Goal: Task Accomplishment & Management: Complete application form

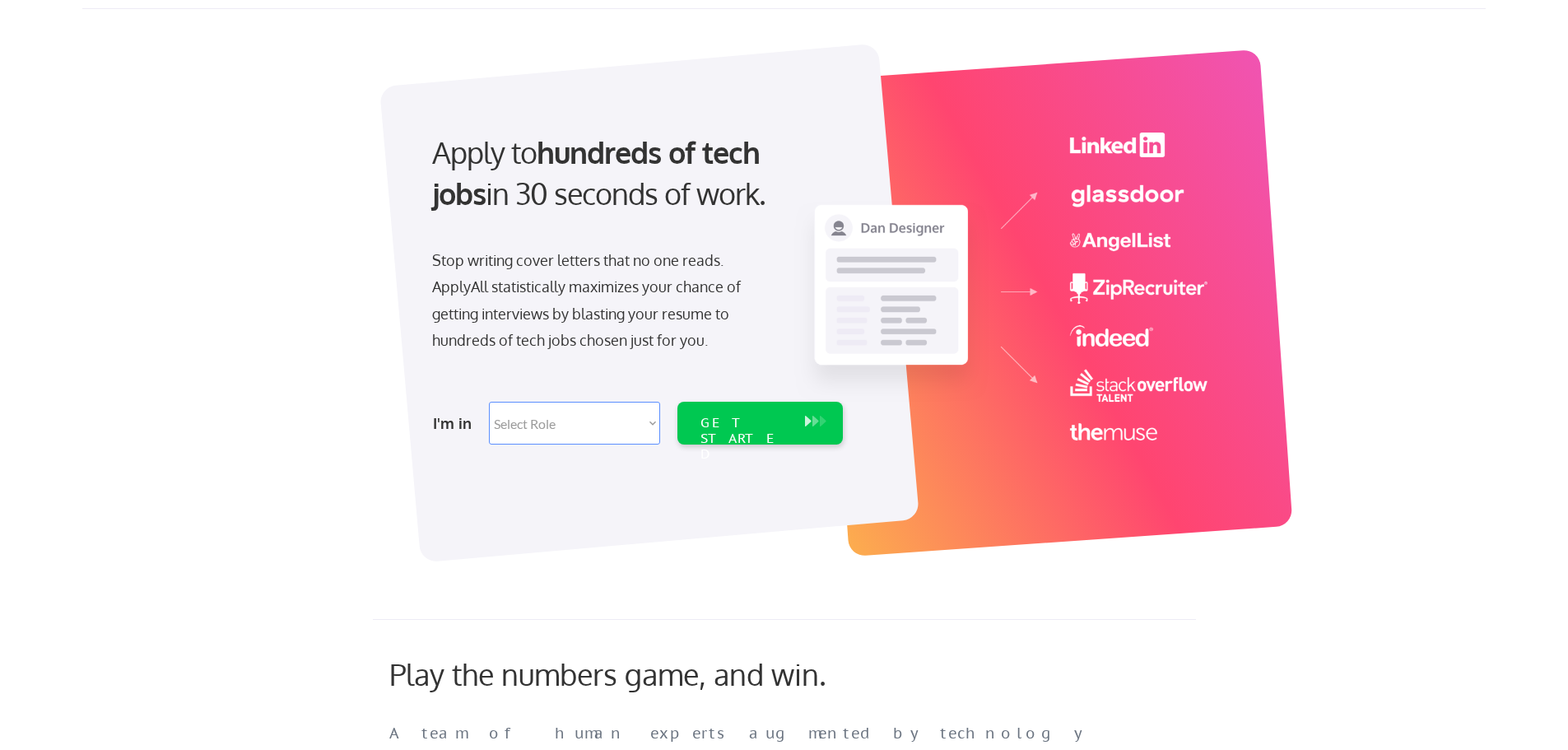
scroll to position [82, 0]
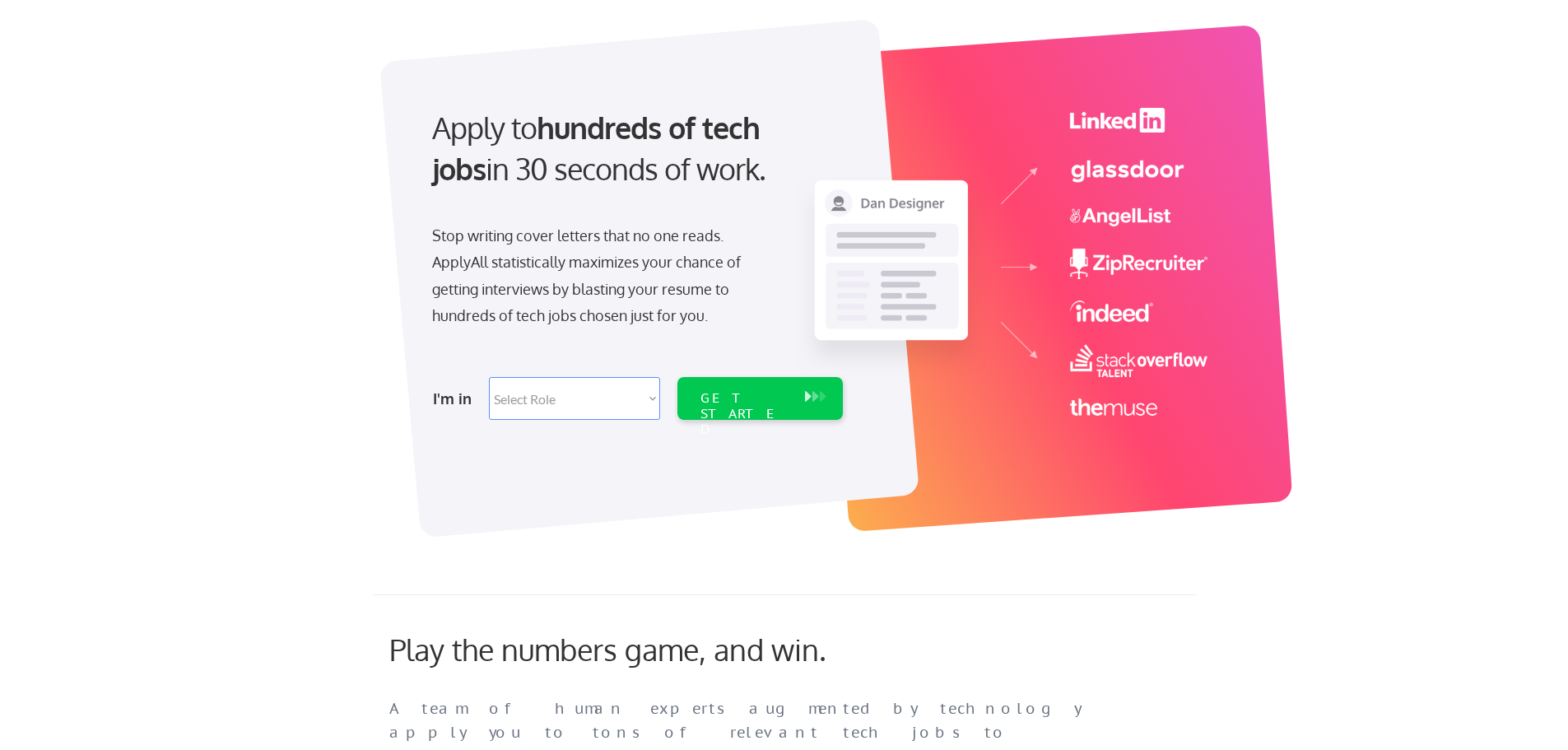
click at [584, 402] on select "Select Role Software Engineering Product Management Customer Success Sales UI/U…" at bounding box center [574, 398] width 171 height 42
select select ""product""
click at [489, 377] on select "Select Role Software Engineering Product Management Customer Success Sales UI/U…" at bounding box center [574, 398] width 171 height 42
select select ""product""
click at [704, 386] on div "GET STARTED" at bounding box center [745, 398] width 105 height 42
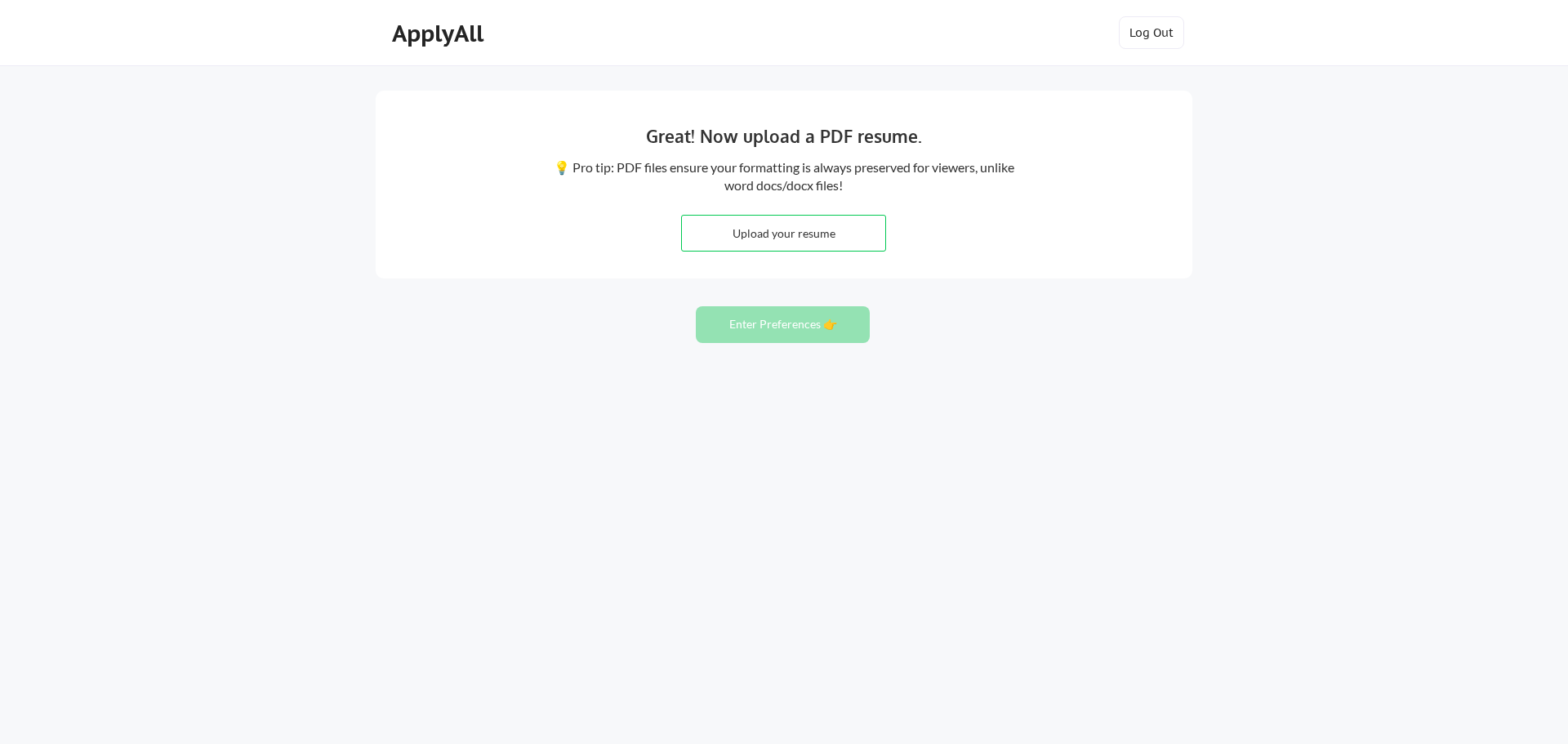
click at [818, 232] on input "file" at bounding box center [784, 233] width 204 height 35
click at [807, 235] on input "file" at bounding box center [784, 233] width 204 height 35
type input "C:\fakepath\Tolu Lawani_Resume_.pdf"
click at [834, 323] on button "Enter Preferences 👉" at bounding box center [783, 324] width 174 height 37
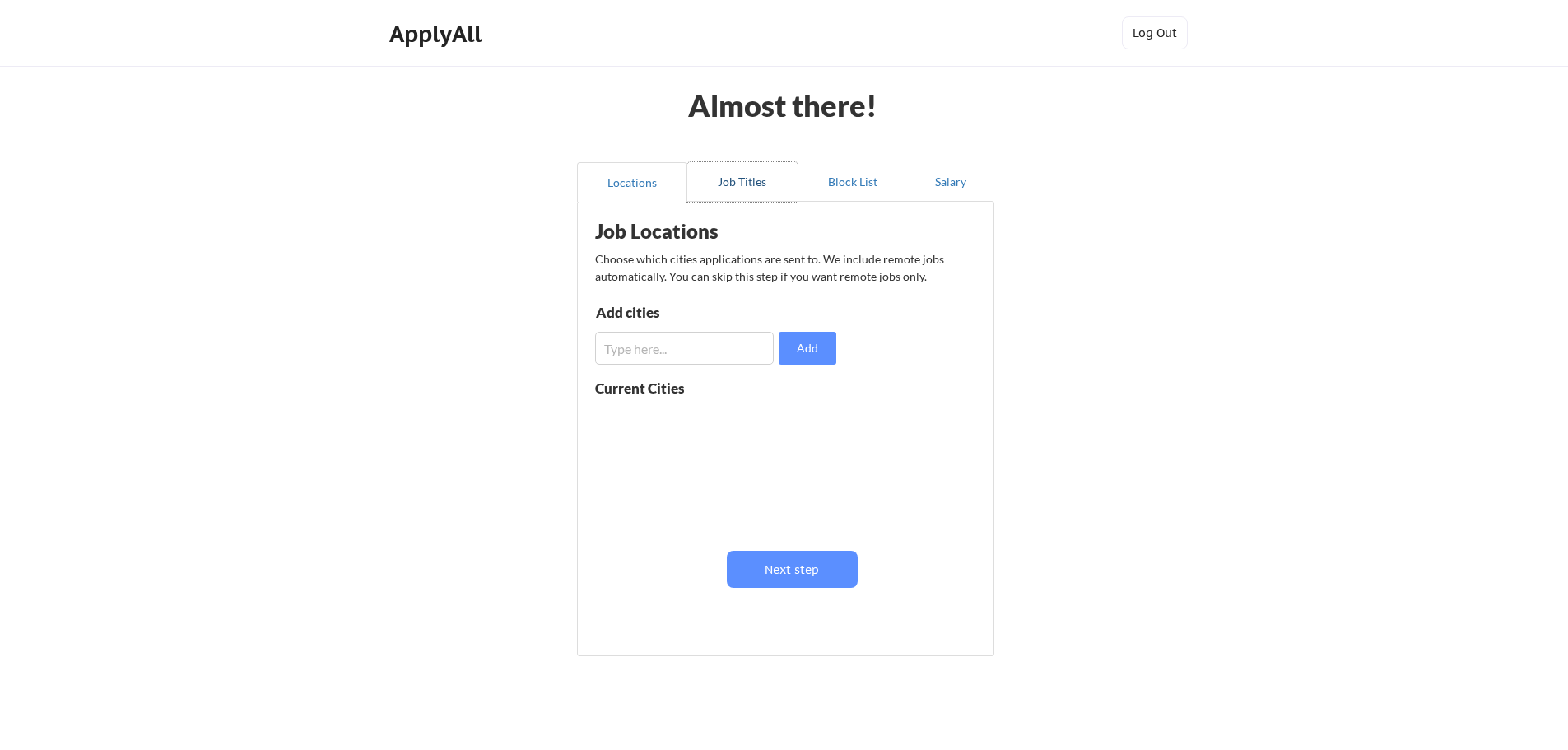
click at [735, 188] on button "Job Titles" at bounding box center [742, 182] width 111 height 40
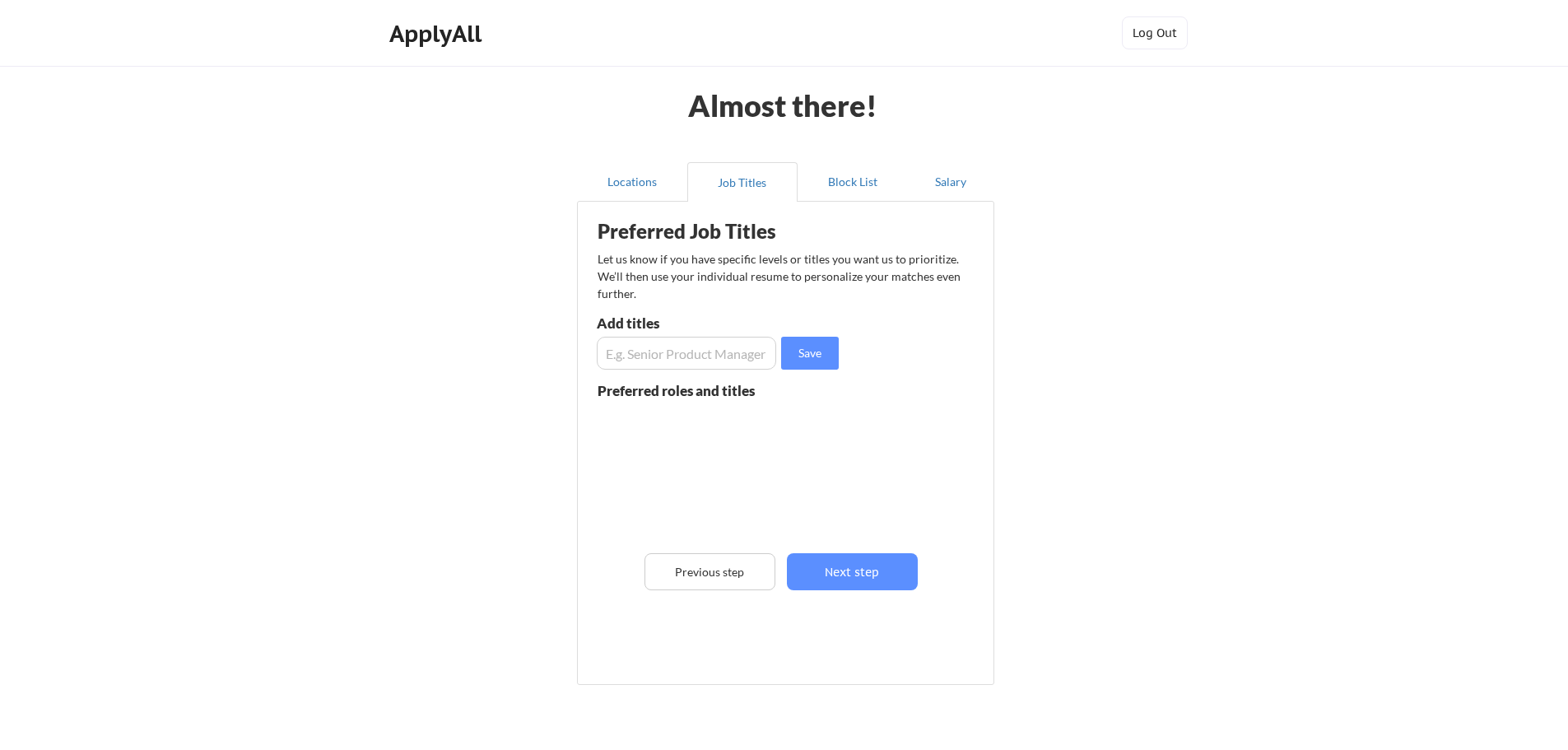
click at [717, 354] on input "input" at bounding box center [687, 353] width 180 height 33
type input "Product Manager"
click at [807, 356] on button "Save" at bounding box center [810, 353] width 57 height 33
click at [821, 572] on button "Next step" at bounding box center [852, 571] width 131 height 37
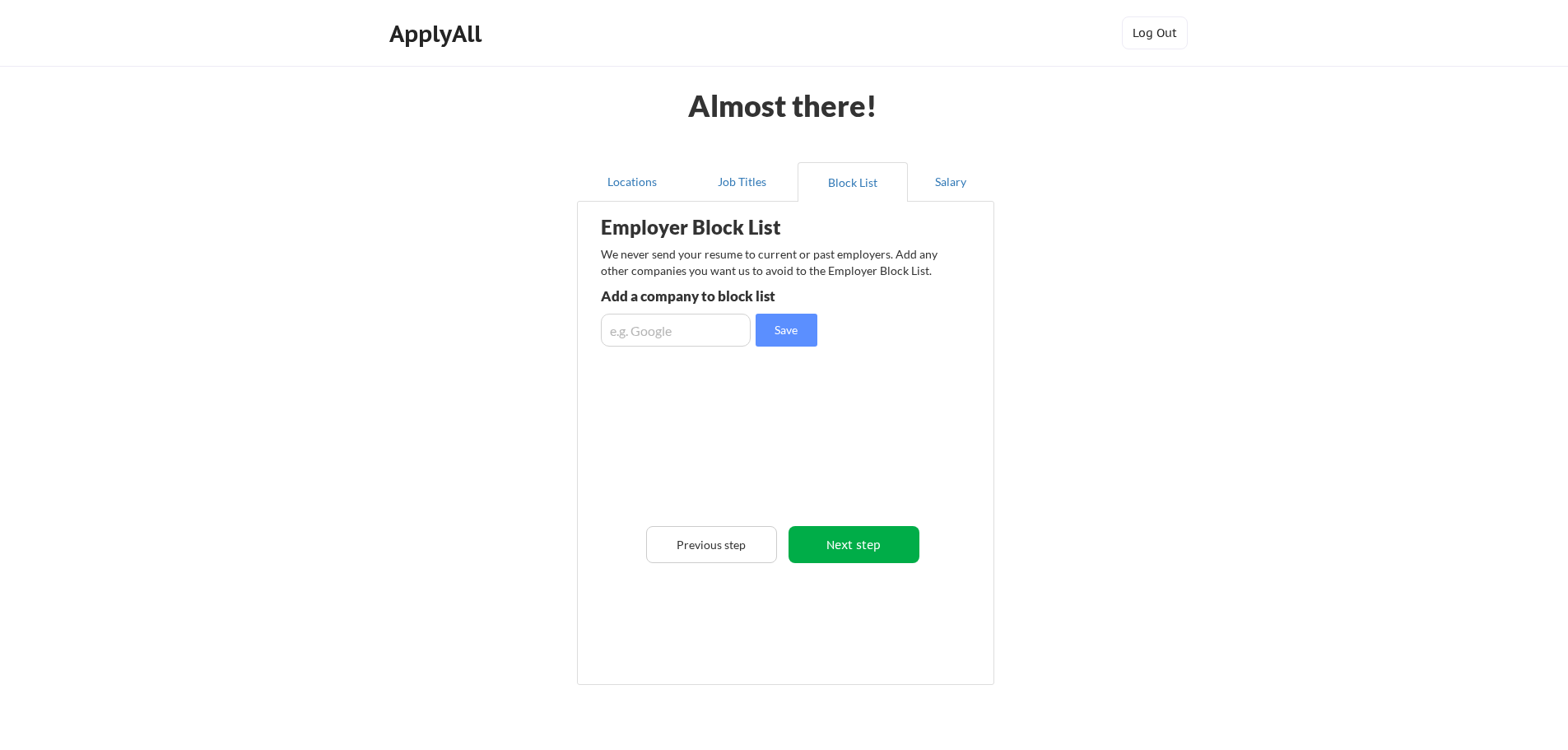
click at [849, 545] on button "Next step" at bounding box center [854, 545] width 131 height 37
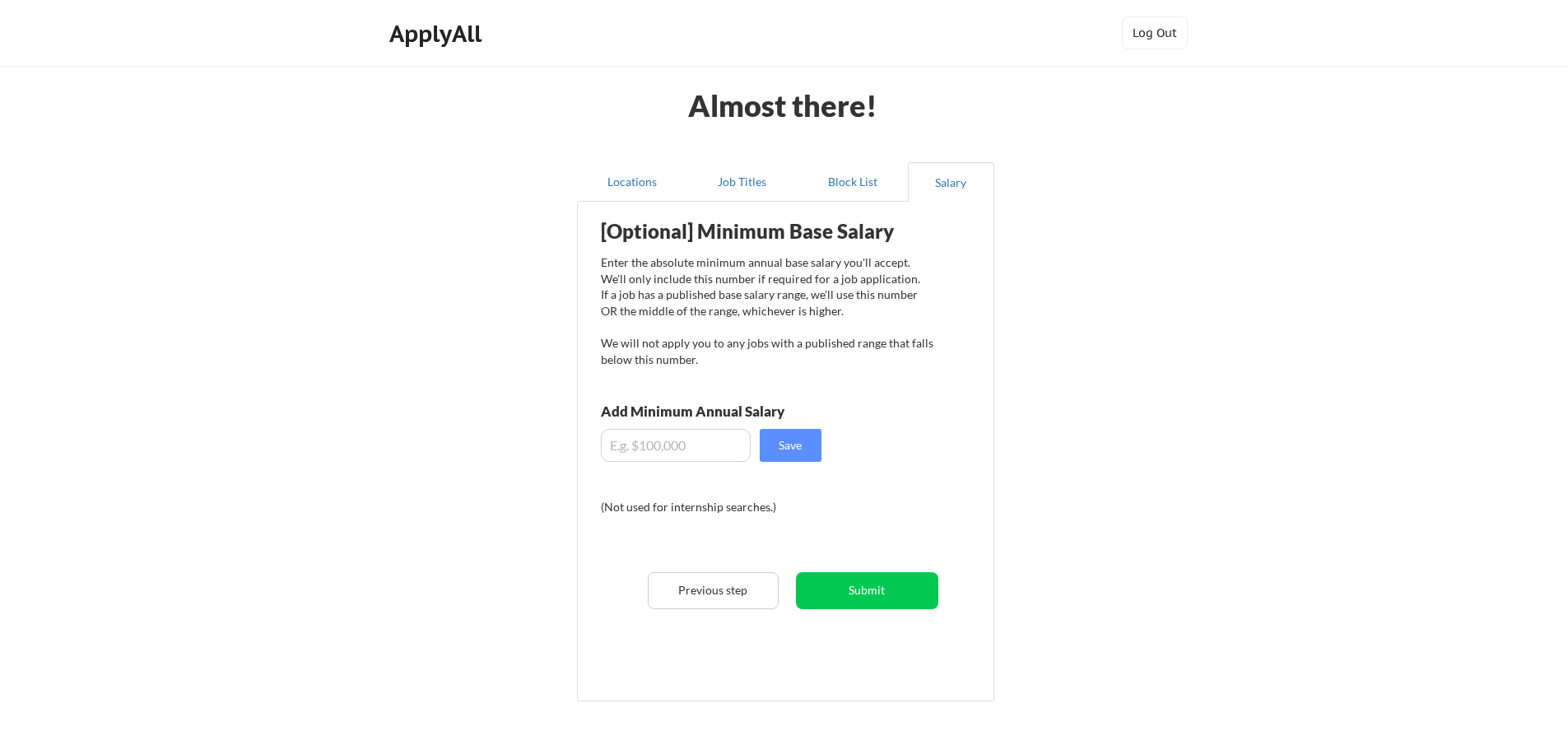
click at [709, 451] on input "input" at bounding box center [676, 446] width 150 height 33
click at [633, 448] on input "input" at bounding box center [676, 446] width 150 height 33
type input "$130,000"
click at [803, 451] on button "Save" at bounding box center [791, 446] width 62 height 33
click at [849, 587] on button "Submit" at bounding box center [867, 590] width 142 height 37
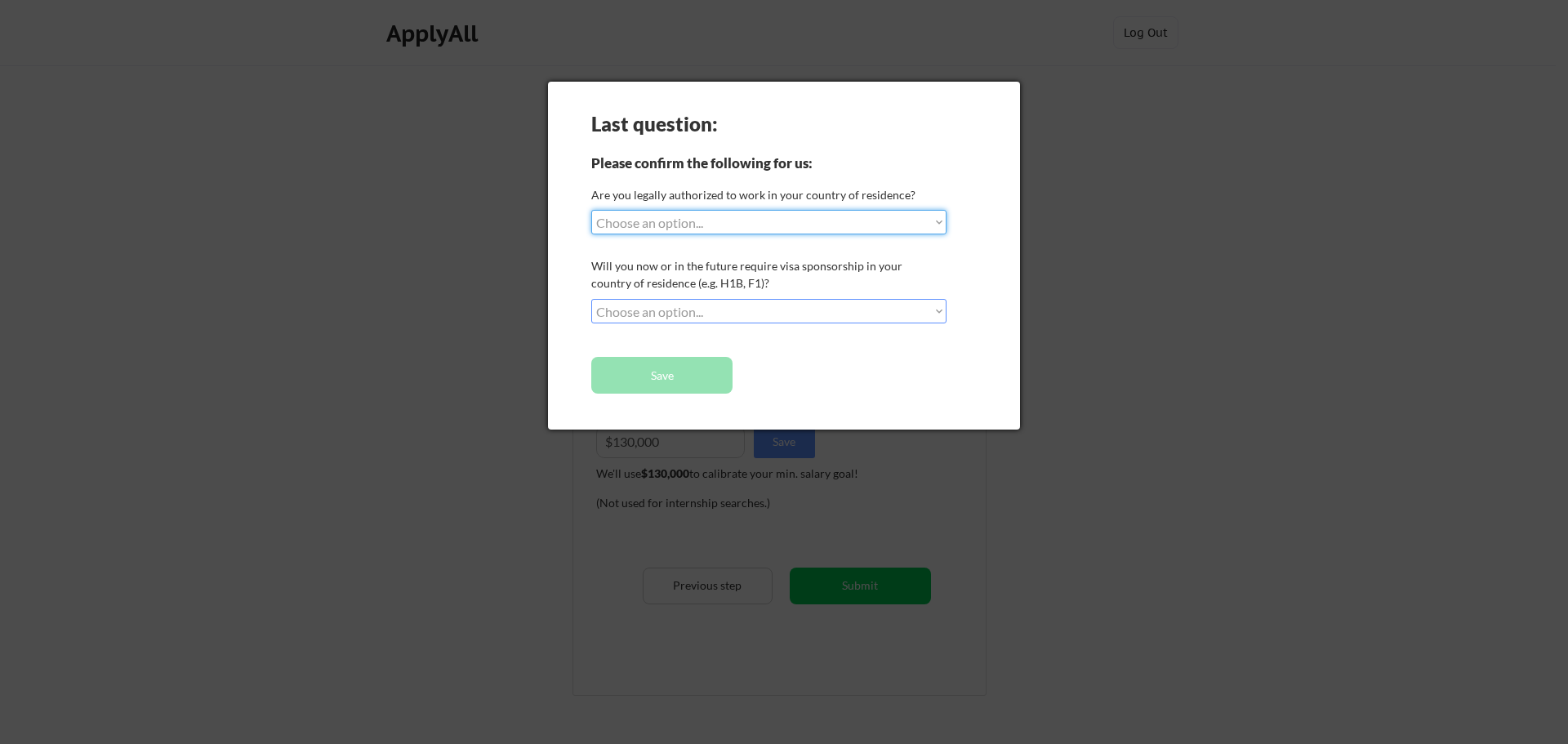
click at [749, 222] on select "Choose an option... Yes, I am a US Citizen Yes, I am a Canadian Citizen Yes, I …" at bounding box center [769, 222] width 356 height 25
select select ""yes__i_am_a_us_green_card_holder""
click at [591, 210] on select "Choose an option... Yes, I am a US Citizen Yes, I am a Canadian Citizen Yes, I …" at bounding box center [769, 222] width 356 height 25
click at [717, 304] on select "Choose an option... No, I will not need sponsorship Yes, I will need sponsorship" at bounding box center [769, 311] width 356 height 25
click at [591, 299] on select "Choose an option... No, I will not need sponsorship Yes, I will need sponsorship" at bounding box center [769, 311] width 356 height 25
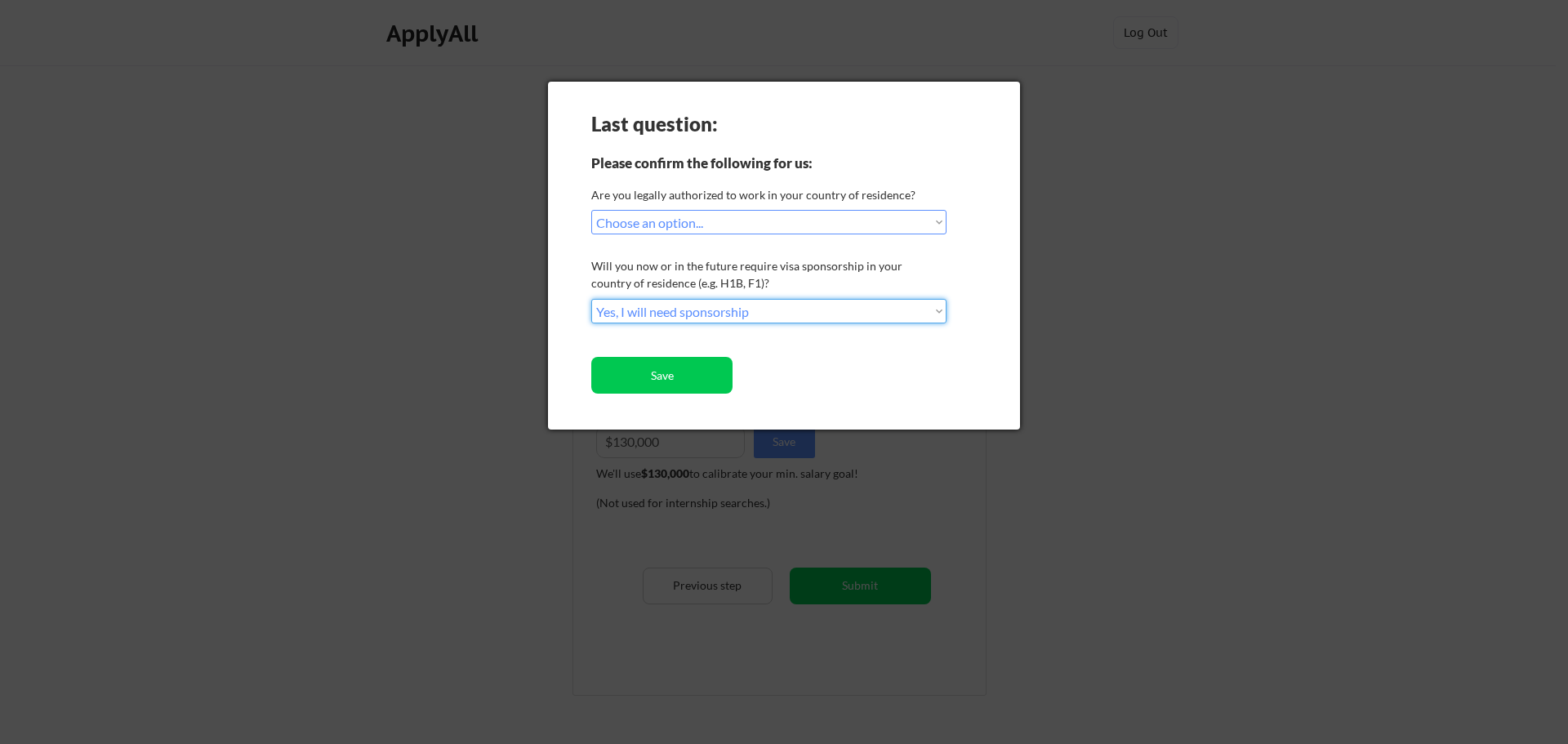
click at [716, 313] on select "Choose an option... No, I will not need sponsorship Yes, I will need sponsorship" at bounding box center [769, 311] width 356 height 25
select select ""no__i_will_not_need_sponsorship""
click at [591, 299] on select "Choose an option... No, I will not need sponsorship Yes, I will need sponsorship" at bounding box center [769, 311] width 356 height 25
click at [696, 371] on button "Save" at bounding box center [662, 375] width 141 height 37
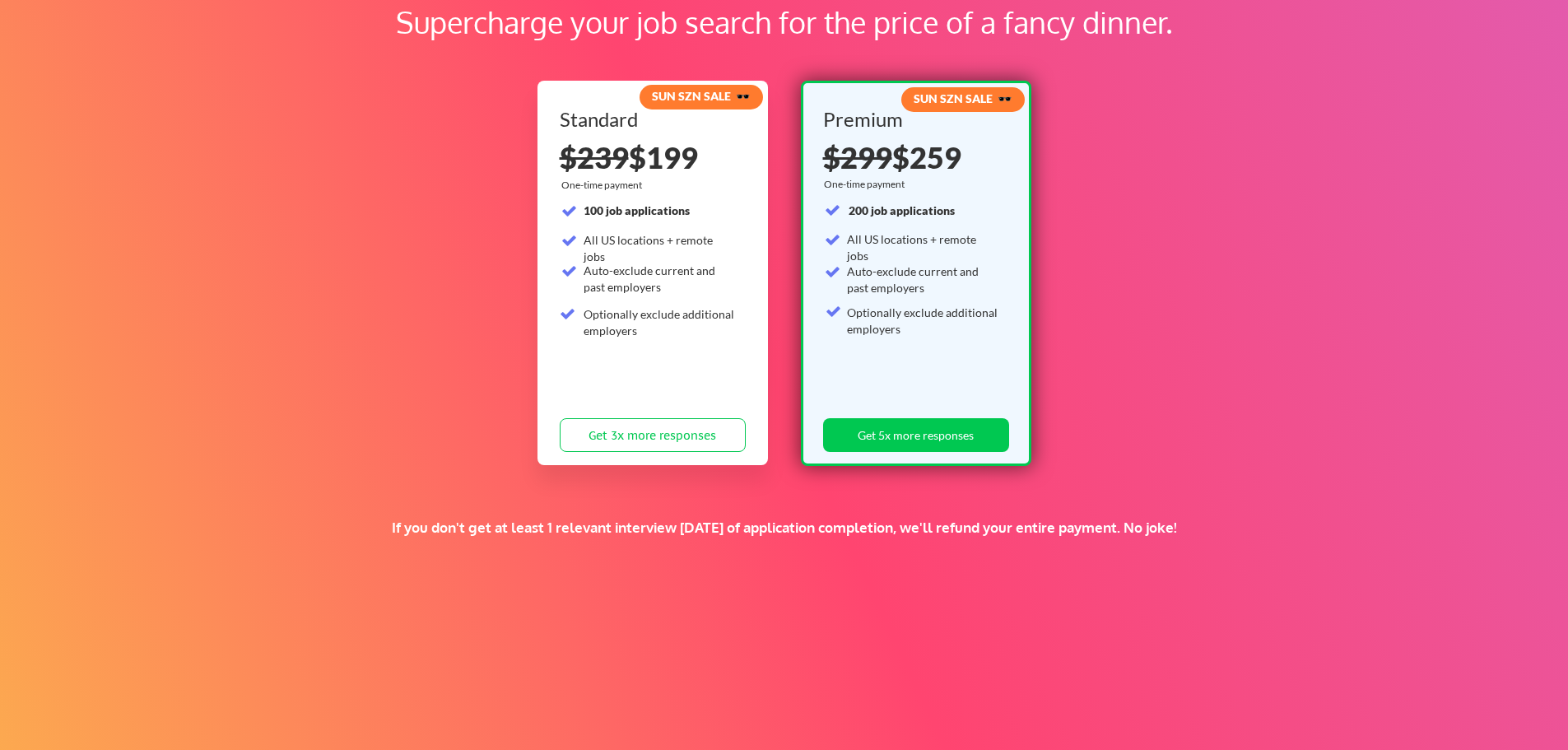
scroll to position [215, 0]
